Goal: Navigation & Orientation: Go to known website

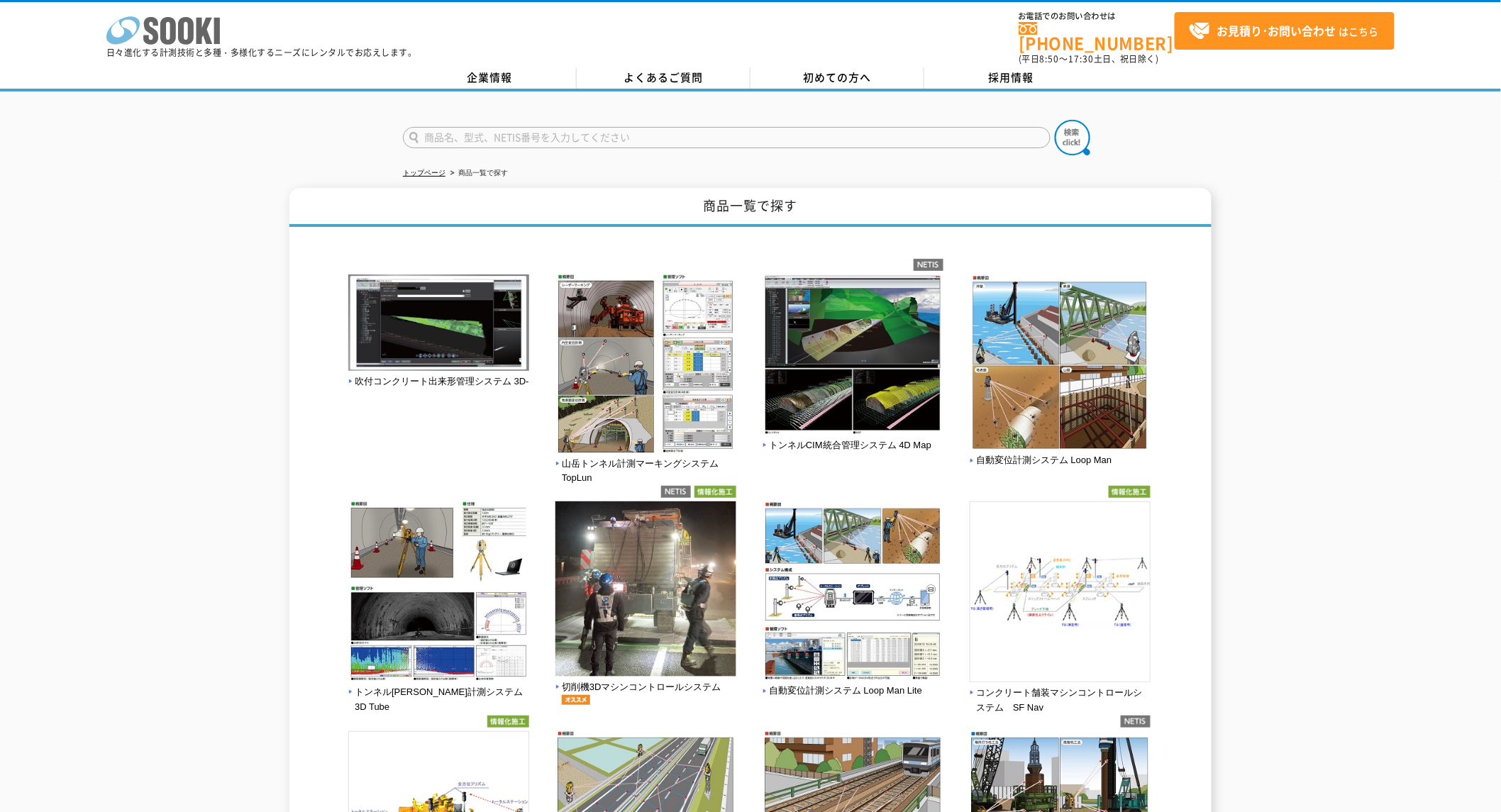
click at [186, 26] on icon "株式会社 ソーキ" at bounding box center [163, 30] width 113 height 29
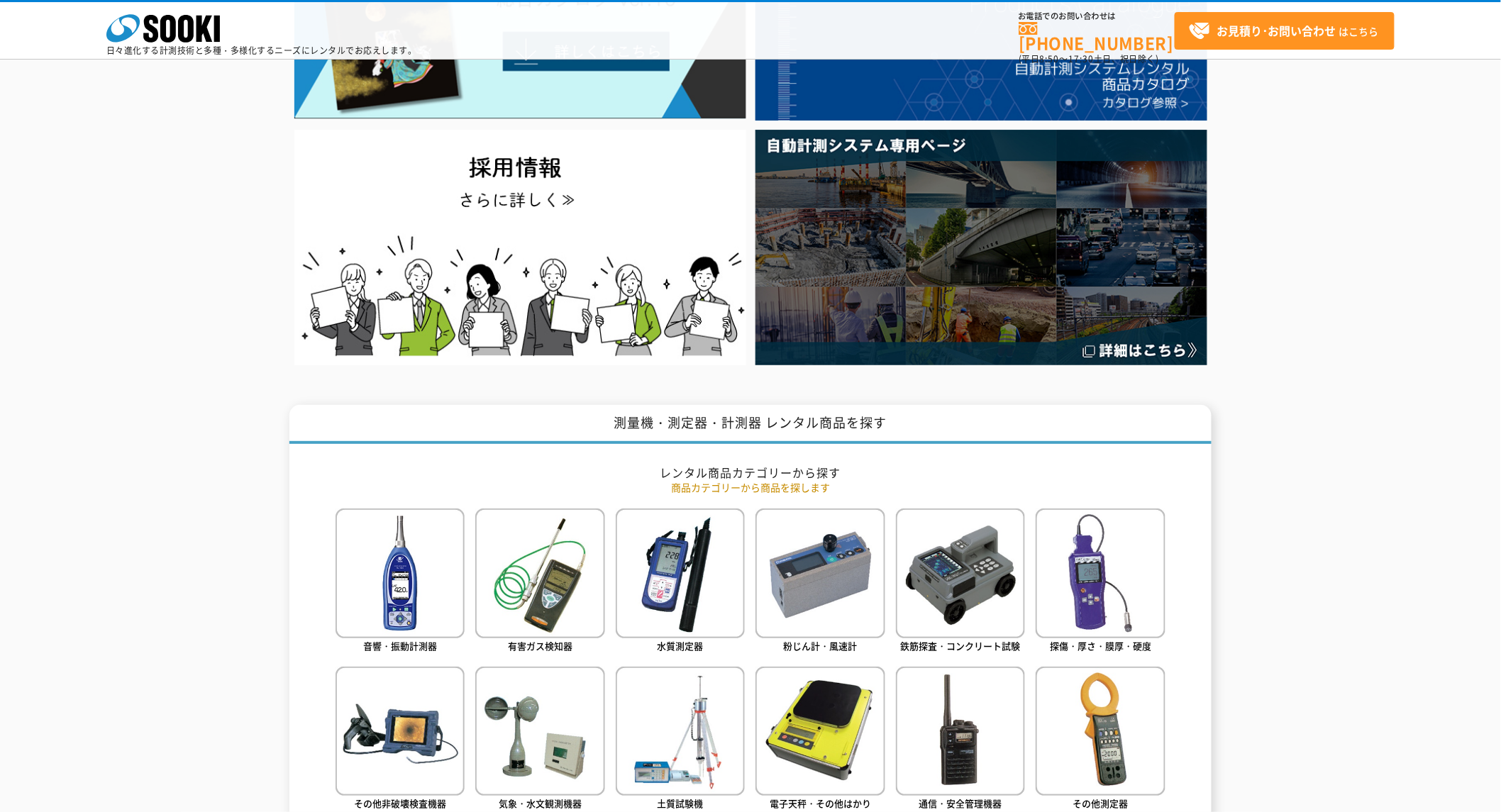
scroll to position [236, 0]
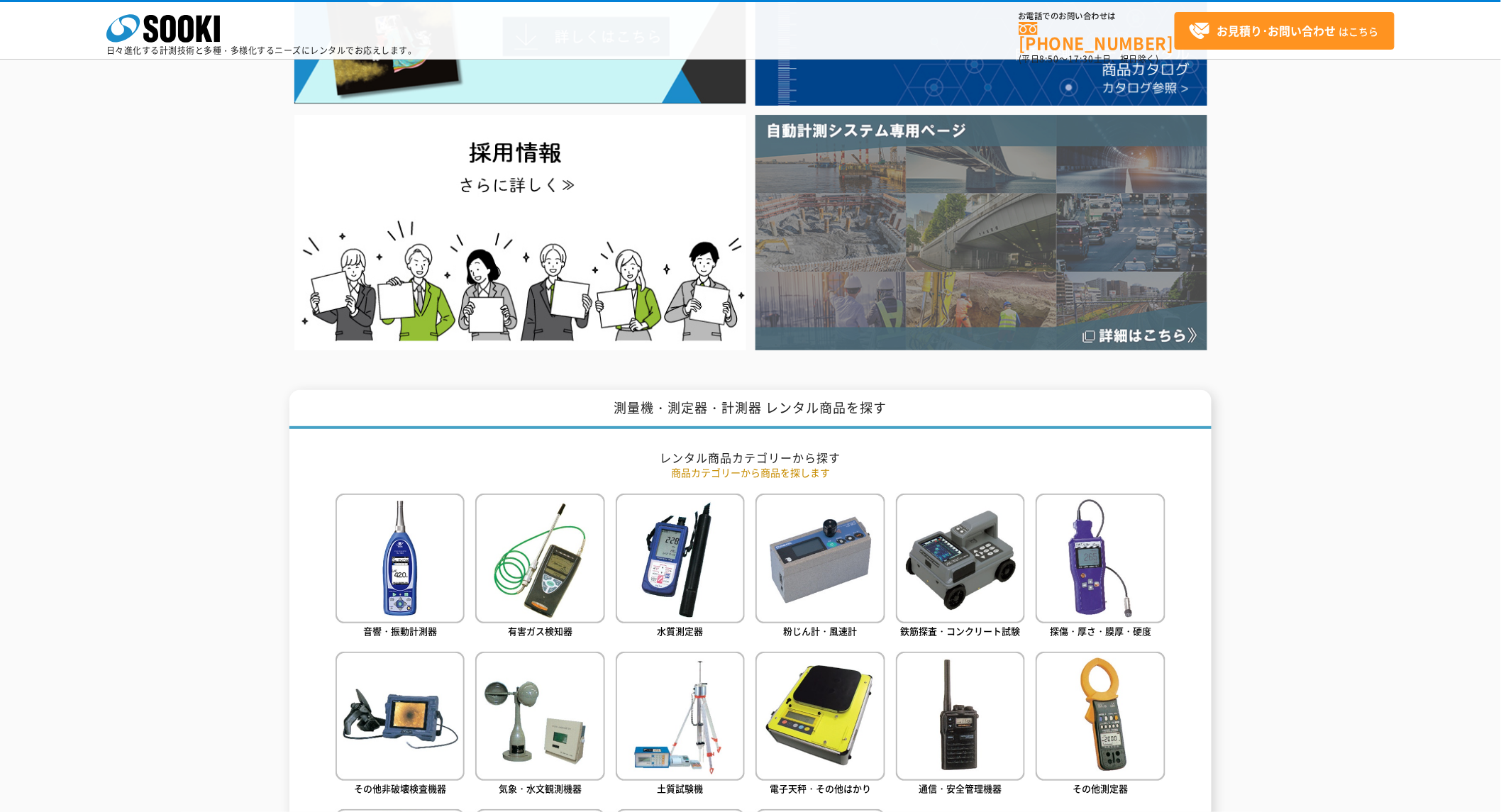
click at [932, 308] on img at bounding box center [982, 232] width 452 height 235
